Goal: Find specific page/section: Find specific page/section

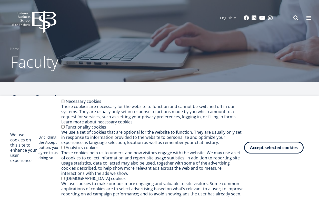
click at [271, 124] on div "We use cookies on this site to enhance your user experience By clicking the Acc…" at bounding box center [159, 148] width 299 height 98
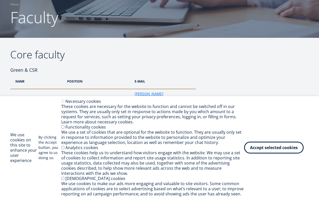
scroll to position [48, 0]
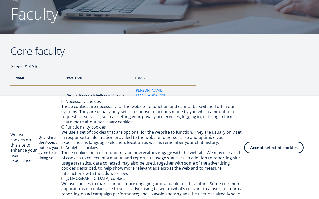
click at [60, 128] on div "We use cookies on this site to enhance your user experience By clicking the Acc…" at bounding box center [159, 148] width 299 height 98
click at [257, 146] on button "Accept selected cookies" at bounding box center [274, 146] width 60 height 12
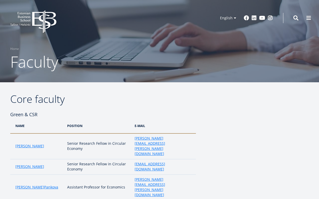
scroll to position [0, 0]
click at [297, 15] on span at bounding box center [296, 17] width 5 height 5
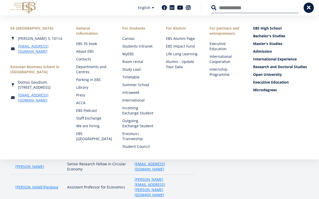
click at [248, 8] on input "Search" at bounding box center [255, 7] width 87 height 11
type input "***"
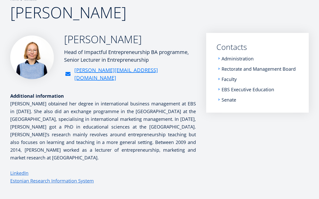
scroll to position [46, 0]
